Goal: Book appointment/travel/reservation

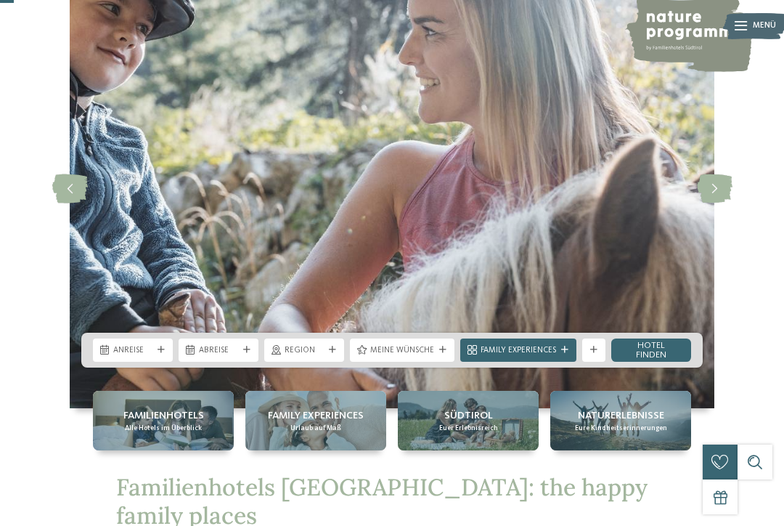
click at [142, 357] on span "Anreise" at bounding box center [132, 351] width 39 height 12
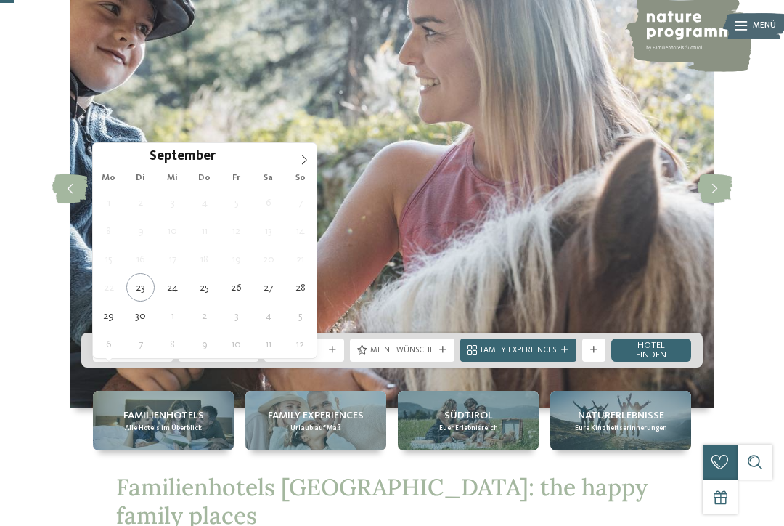
click at [298, 166] on span at bounding box center [304, 155] width 25 height 25
click at [310, 166] on span at bounding box center [304, 155] width 25 height 25
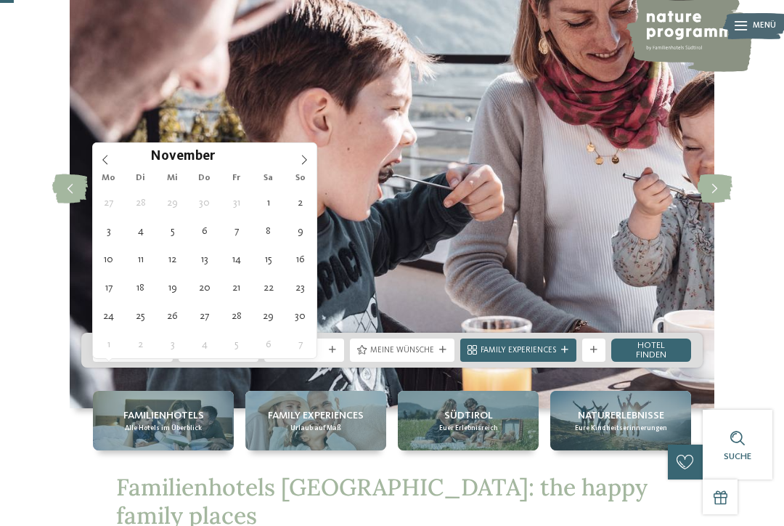
click at [313, 163] on span at bounding box center [304, 155] width 25 height 25
click at [309, 166] on span at bounding box center [304, 155] width 25 height 25
type input "****"
click at [306, 165] on icon at bounding box center [304, 160] width 10 height 10
click at [304, 163] on icon at bounding box center [304, 159] width 5 height 9
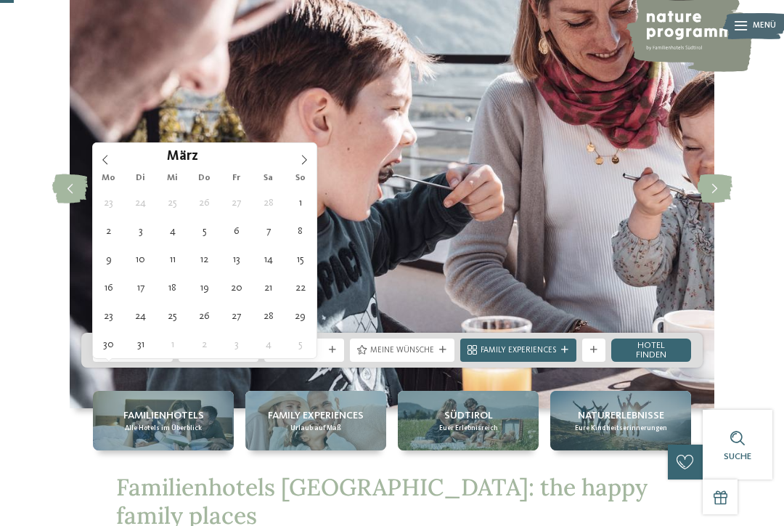
click at [302, 161] on icon at bounding box center [304, 160] width 10 height 10
click at [301, 165] on icon at bounding box center [304, 160] width 10 height 10
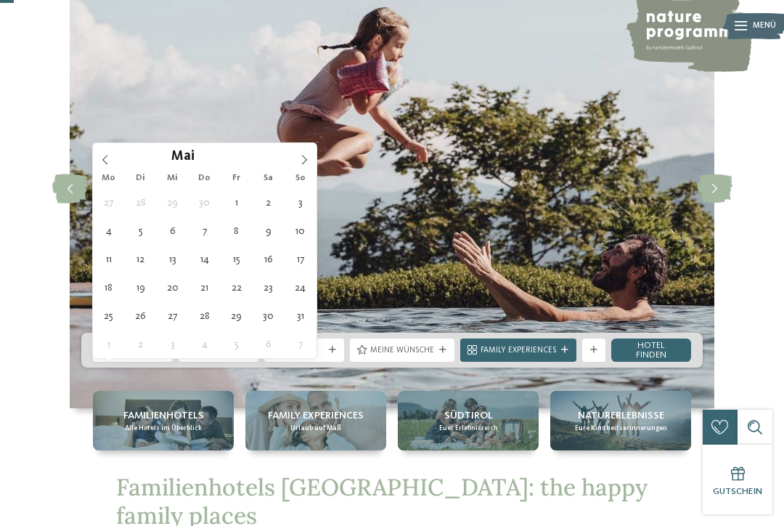
type div "27.05.2026"
type input "****"
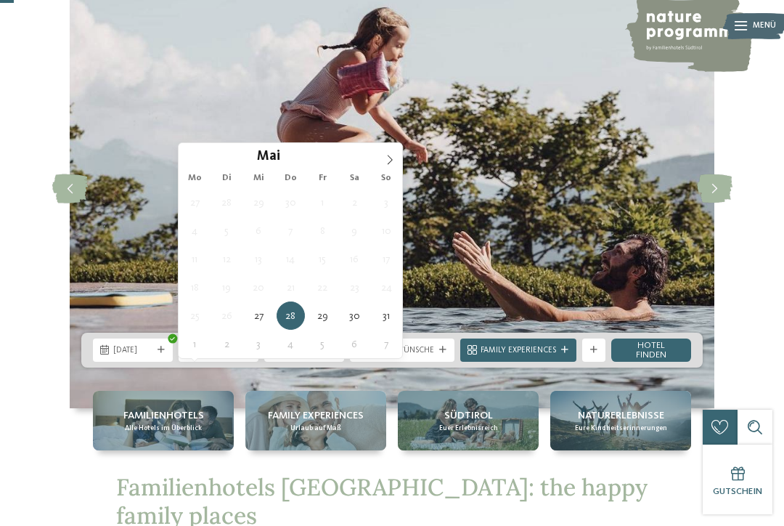
click at [383, 165] on span at bounding box center [390, 155] width 25 height 25
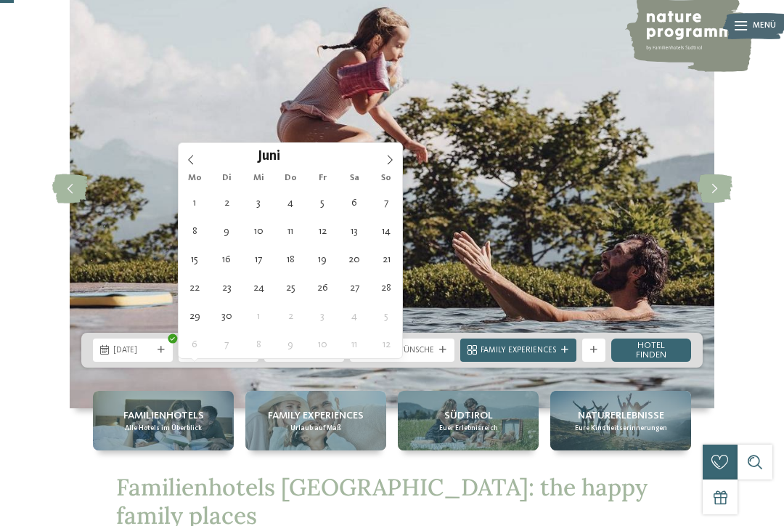
type div "06.06.2026"
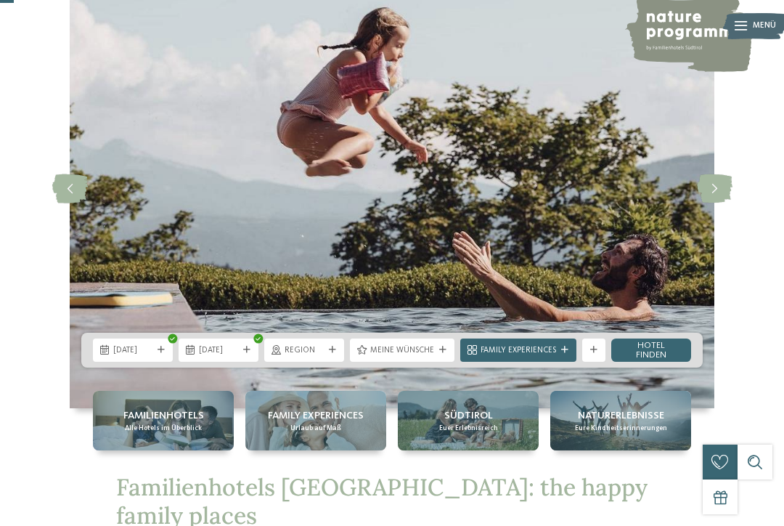
click at [287, 357] on span "Region" at bounding box center [304, 351] width 39 height 12
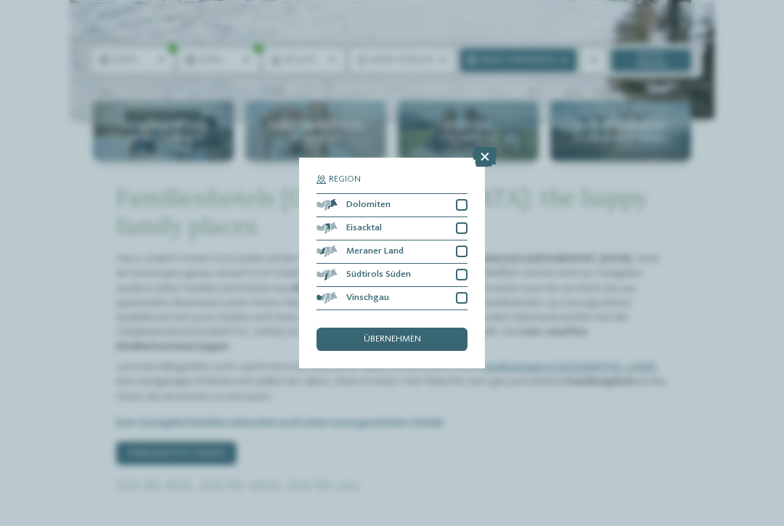
scroll to position [322, 0]
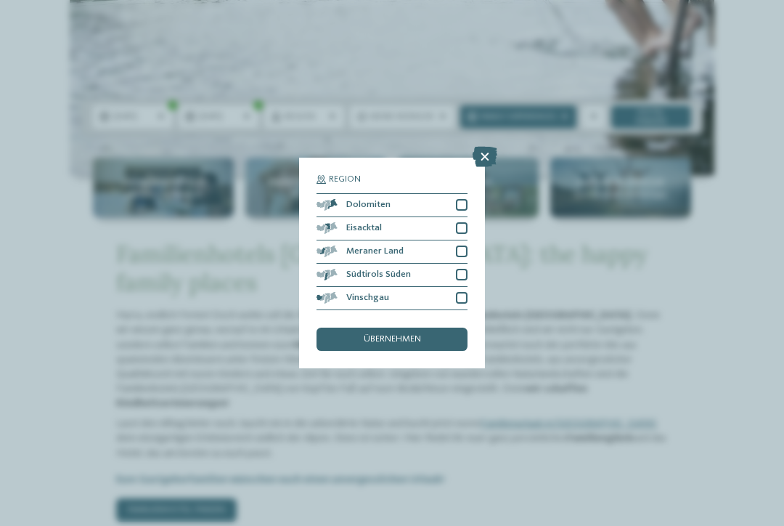
click at [353, 200] on span "Dolomiten" at bounding box center [368, 204] width 44 height 9
click at [352, 247] on span "Meraner Land" at bounding box center [374, 251] width 57 height 9
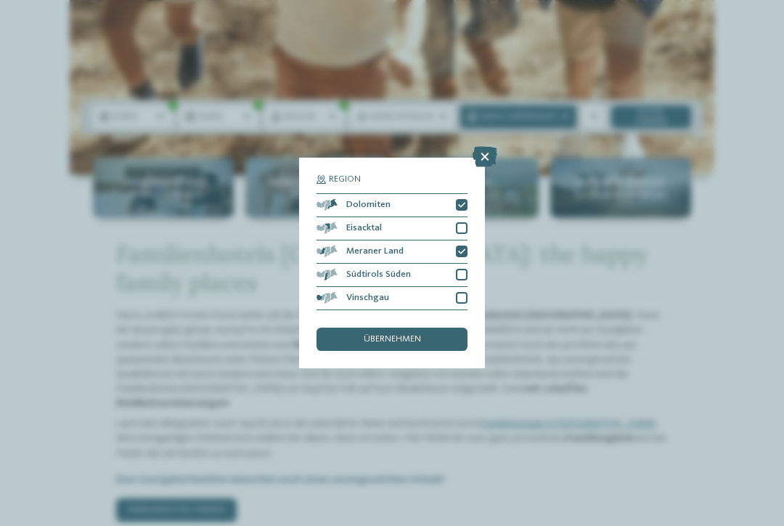
click at [352, 270] on span "Südtirols Süden" at bounding box center [378, 274] width 65 height 9
click at [358, 293] on span "Vinschgau" at bounding box center [367, 297] width 43 height 9
click at [367, 217] on div "Eisacktal" at bounding box center [392, 228] width 151 height 23
click at [349, 328] on div "übernehmen" at bounding box center [392, 339] width 151 height 23
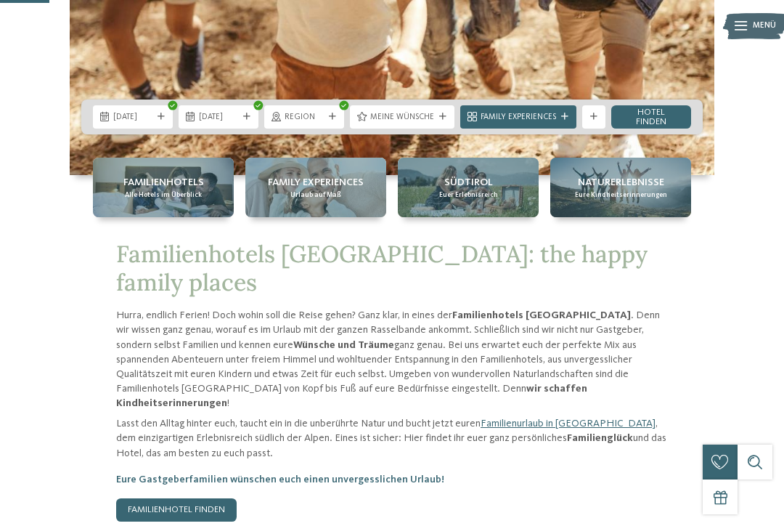
click at [369, 123] on div "Meine Wünsche" at bounding box center [402, 116] width 70 height 12
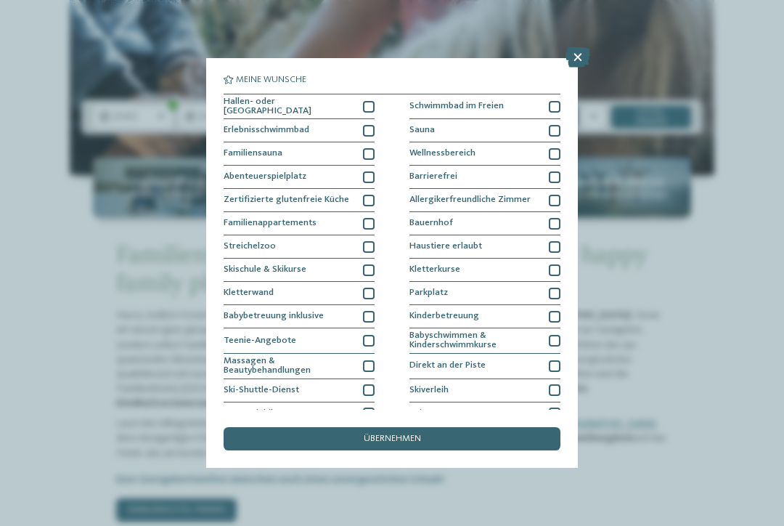
click at [330, 427] on div "übernehmen" at bounding box center [392, 438] width 337 height 23
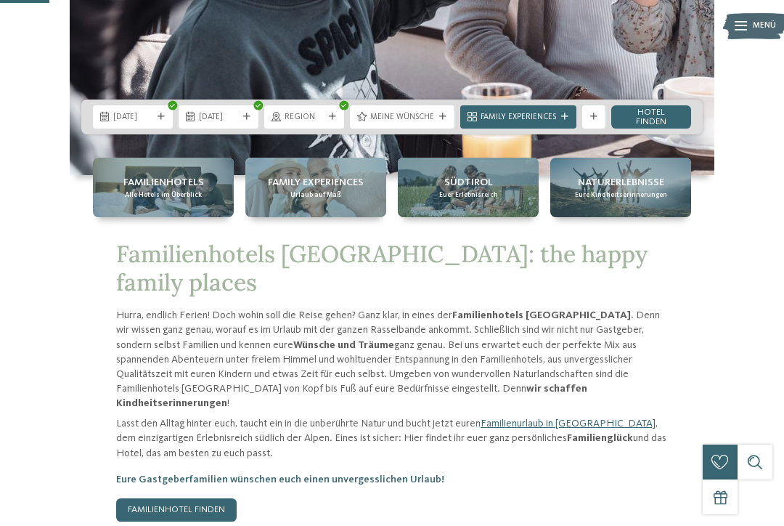
click at [594, 121] on icon at bounding box center [593, 116] width 7 height 7
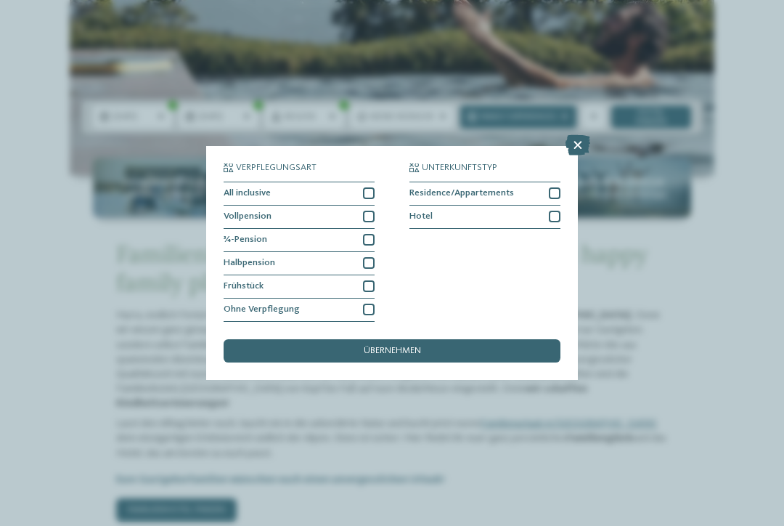
click at [575, 135] on icon at bounding box center [578, 145] width 25 height 20
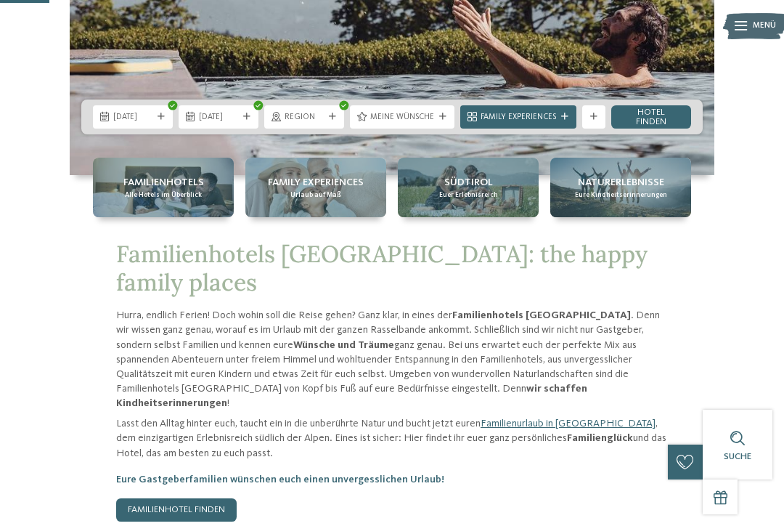
click at [638, 129] on link "Hotel finden" at bounding box center [651, 116] width 80 height 23
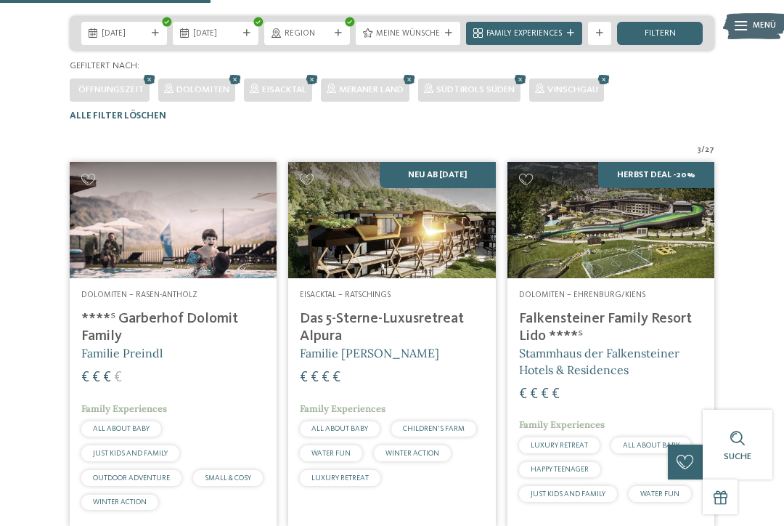
scroll to position [254, 0]
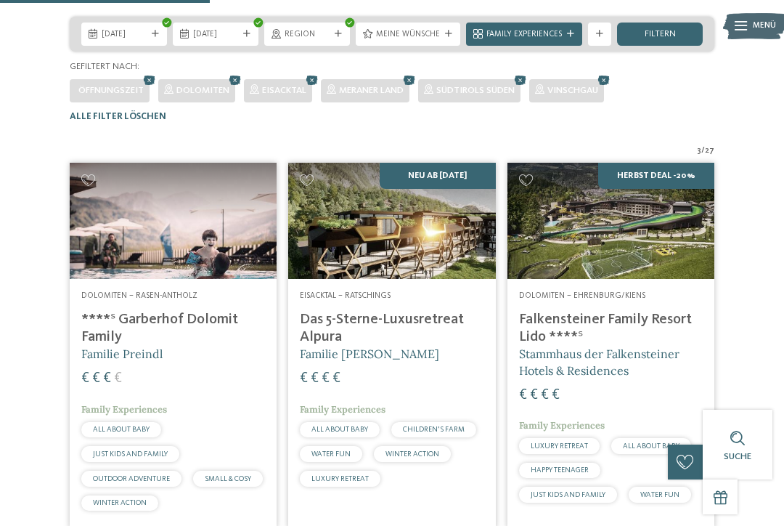
click at [347, 95] on span "Meraner Land" at bounding box center [371, 90] width 65 height 9
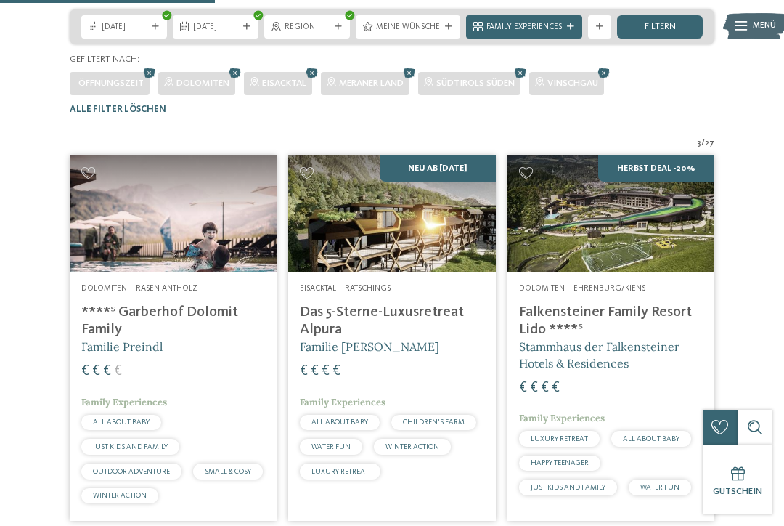
scroll to position [261, 0]
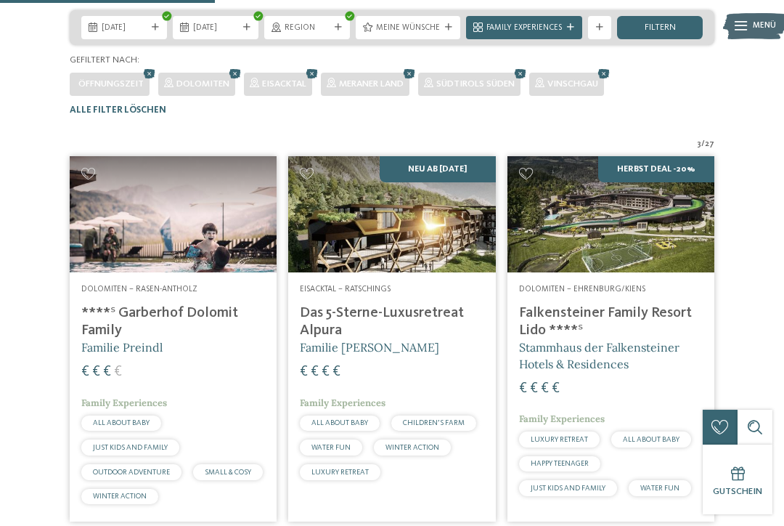
click at [325, 236] on img at bounding box center [391, 214] width 207 height 116
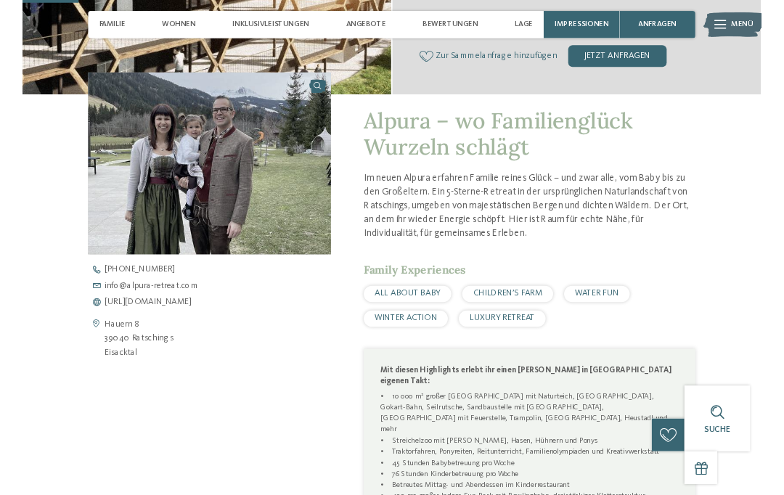
scroll to position [308, 0]
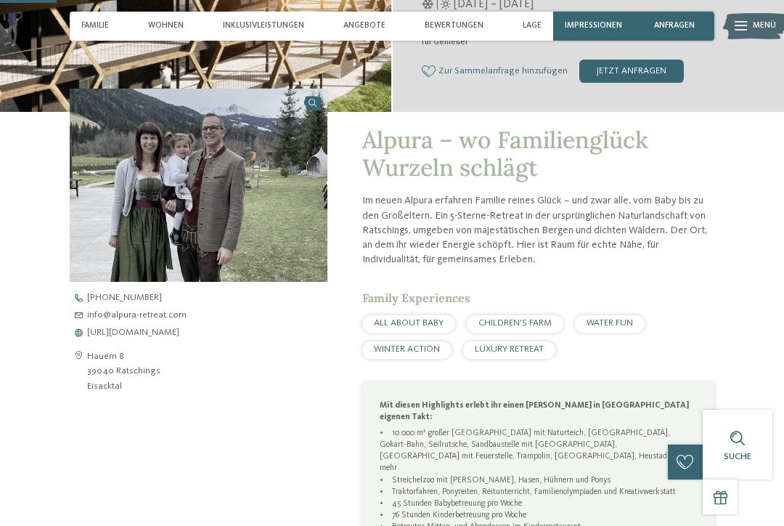
click at [130, 328] on span "https://www.alpura-retreat.com/" at bounding box center [133, 332] width 92 height 9
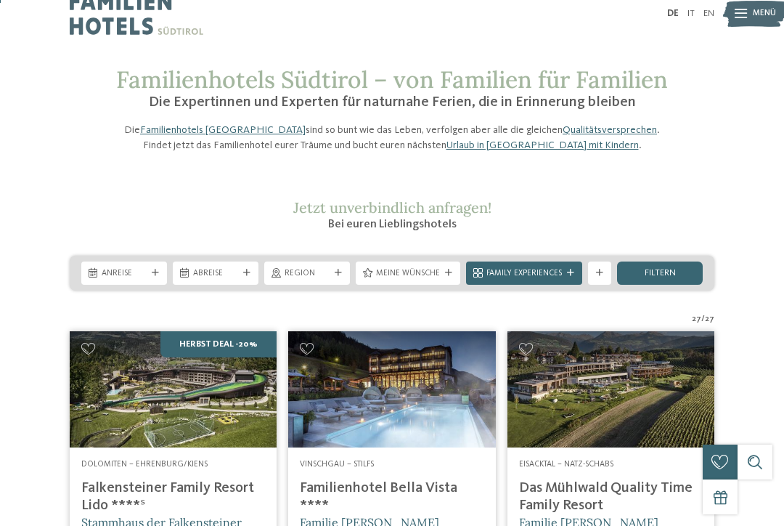
scroll to position [17, 0]
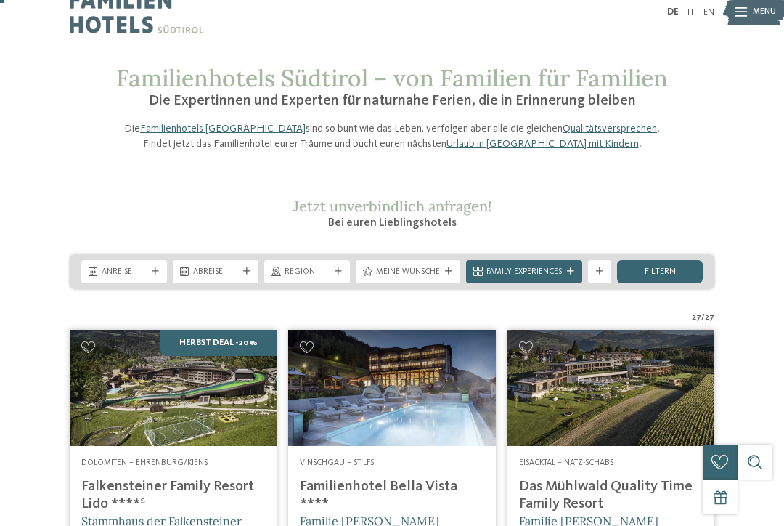
click at [482, 277] on div at bounding box center [478, 271] width 12 height 9
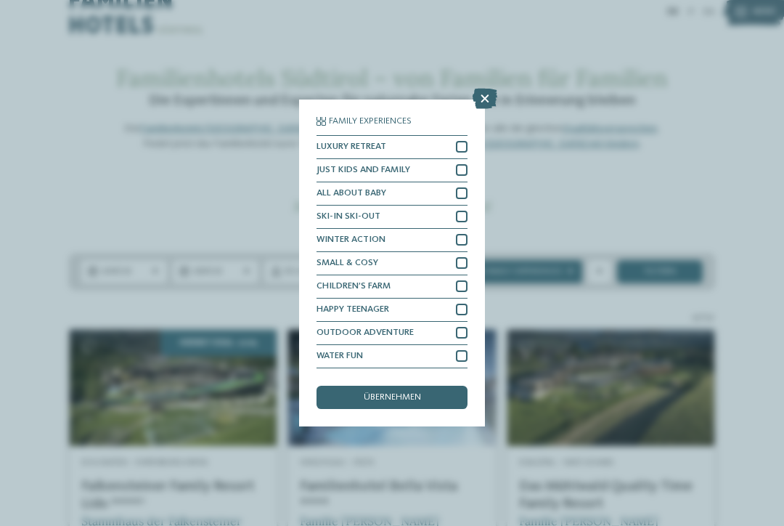
click at [476, 89] on icon at bounding box center [485, 99] width 25 height 20
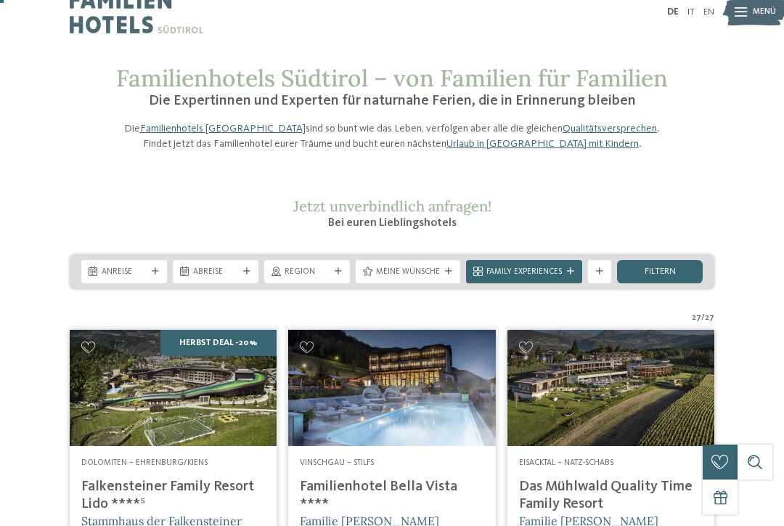
click at [385, 278] on span "Meine Wünsche" at bounding box center [408, 273] width 64 height 12
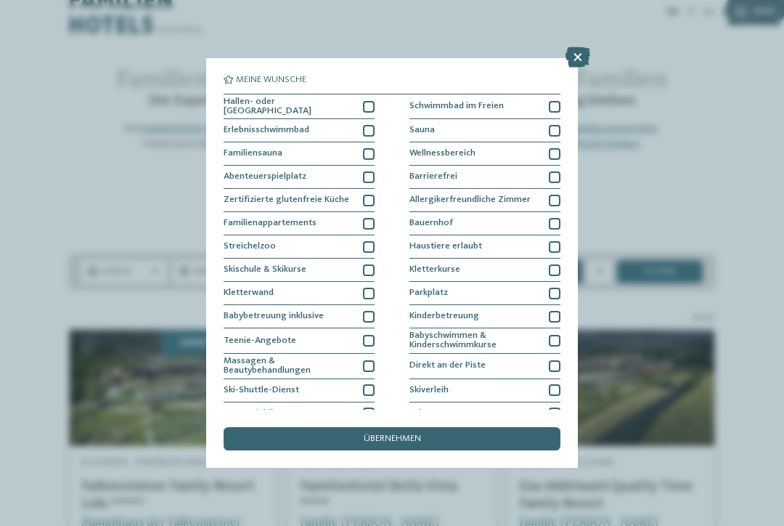
click at [248, 222] on span "Familienappartements" at bounding box center [270, 223] width 93 height 9
click at [236, 137] on div "Erlebnisschwimmbad" at bounding box center [299, 130] width 151 height 23
click at [425, 149] on span "Wellnessbereich" at bounding box center [443, 153] width 66 height 9
click at [415, 107] on span "Schwimmbad im Freien" at bounding box center [457, 106] width 94 height 9
click at [351, 427] on div "übernehmen" at bounding box center [392, 438] width 337 height 23
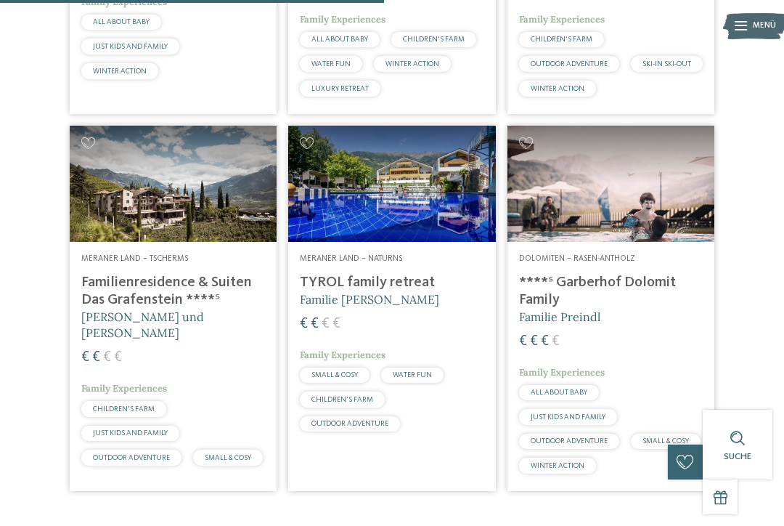
scroll to position [645, 0]
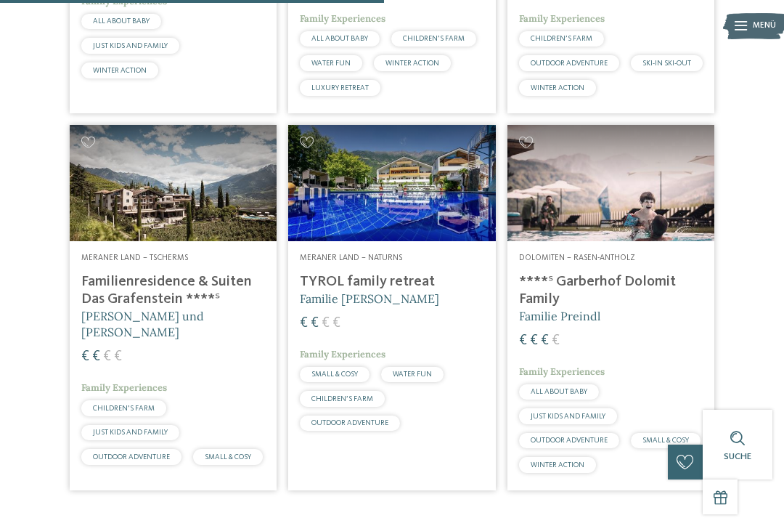
click at [349, 214] on img at bounding box center [391, 183] width 207 height 116
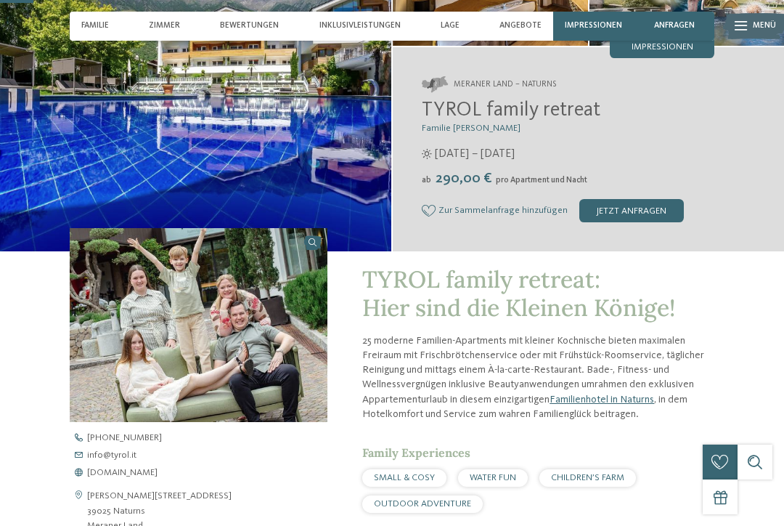
scroll to position [186, 0]
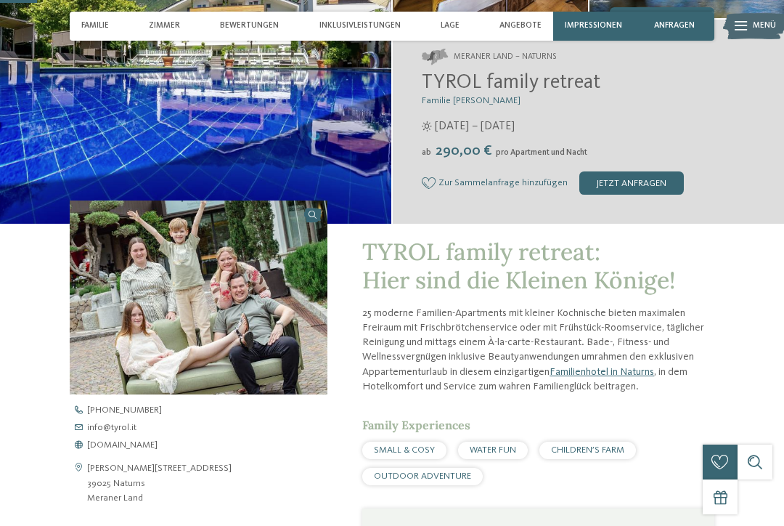
click at [97, 441] on span "[DOMAIN_NAME]" at bounding box center [122, 445] width 70 height 9
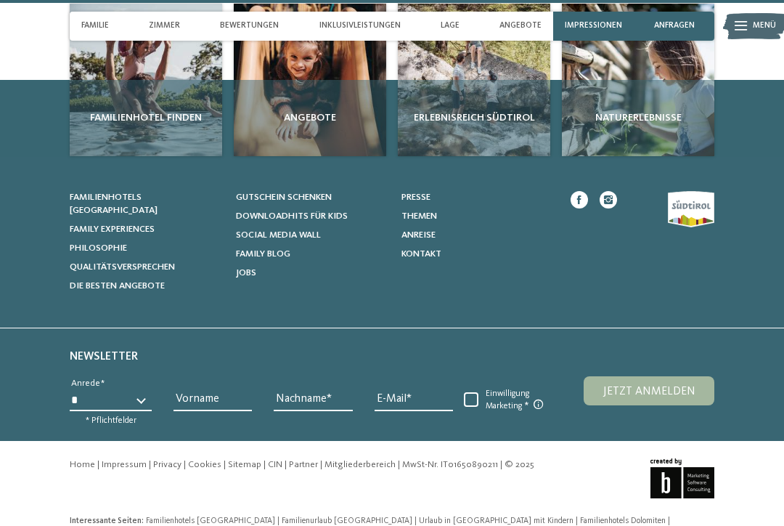
scroll to position [3965, 0]
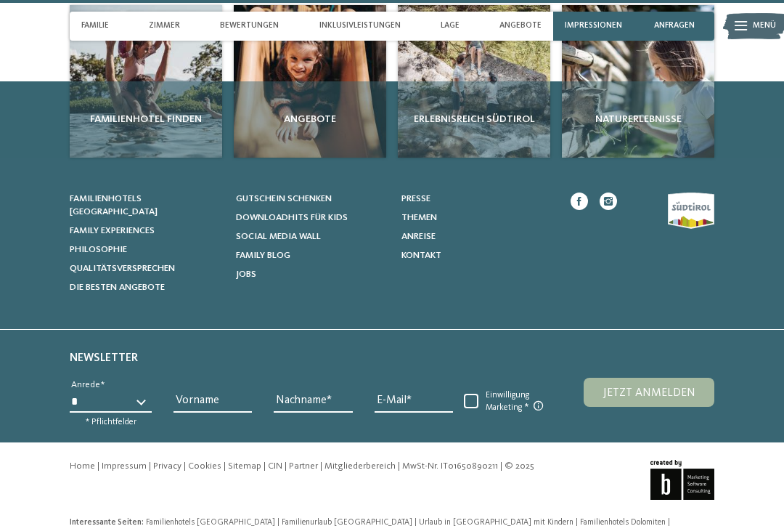
click at [118, 461] on link "Impressum" at bounding box center [124, 465] width 45 height 9
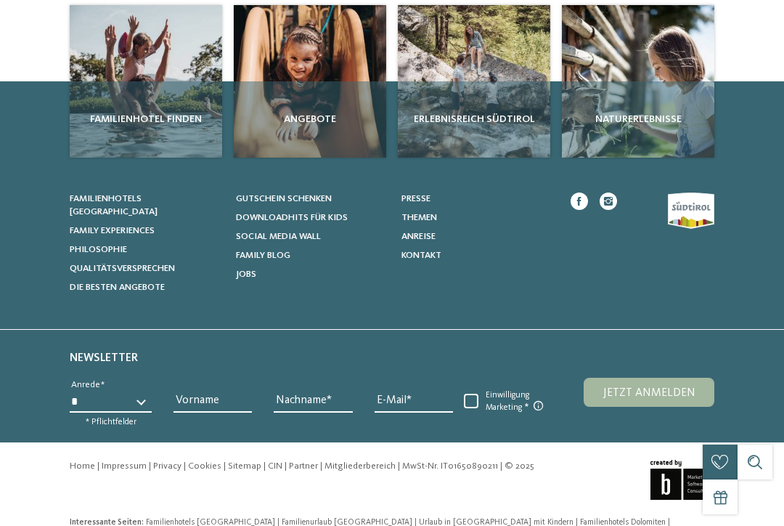
scroll to position [0, 0]
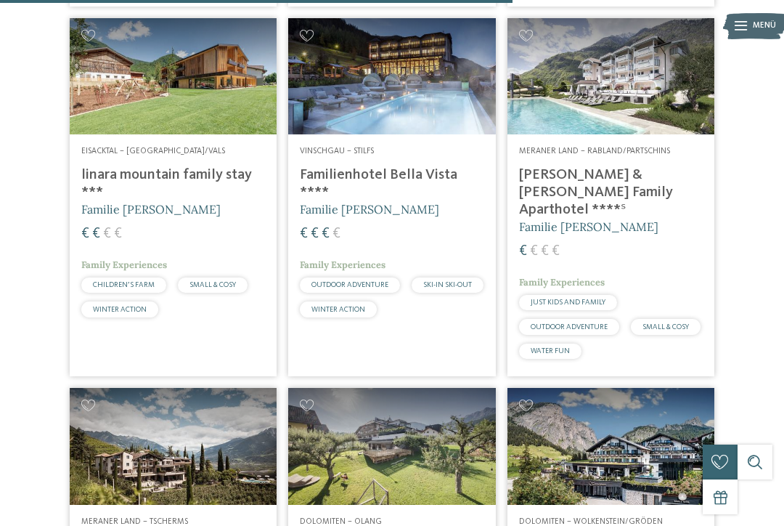
scroll to position [2447, 0]
